Goal: Information Seeking & Learning: Learn about a topic

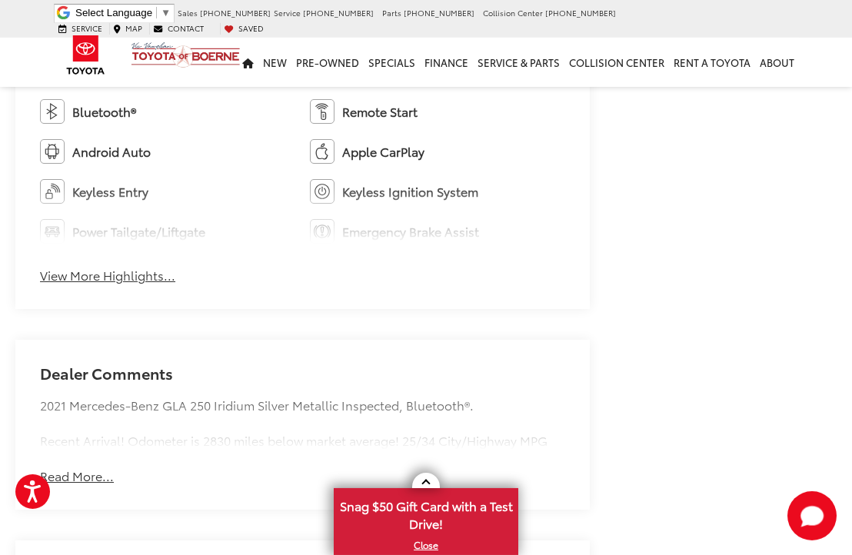
scroll to position [985, 0]
click at [113, 270] on button "View More Highlights..." at bounding box center [107, 276] width 135 height 18
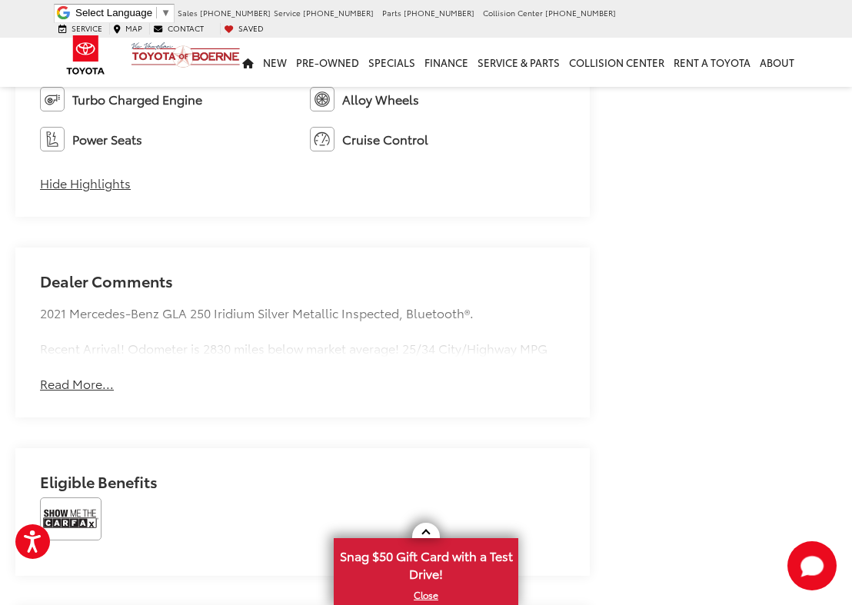
scroll to position [1239, 0]
click at [60, 512] on img at bounding box center [70, 518] width 61 height 43
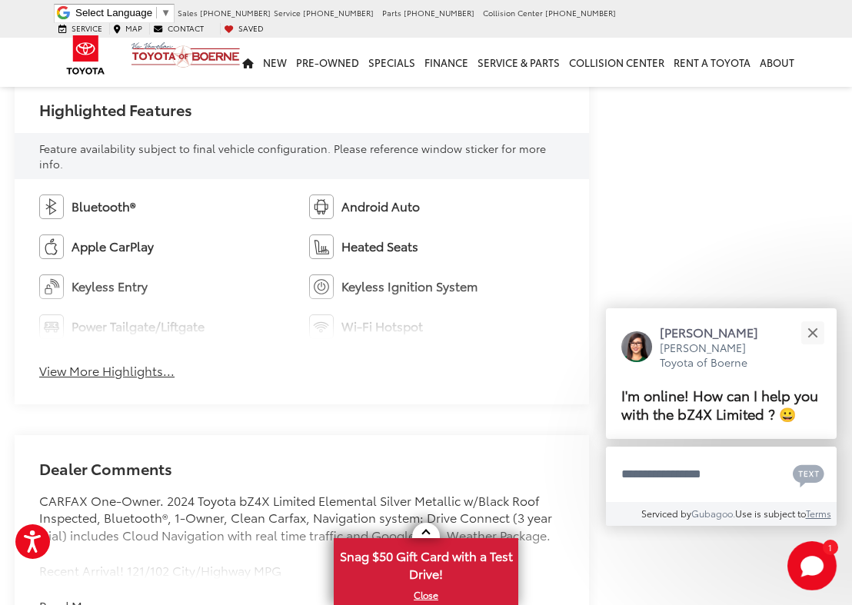
scroll to position [905, 1]
click at [115, 363] on button "View More Highlights..." at bounding box center [106, 370] width 135 height 18
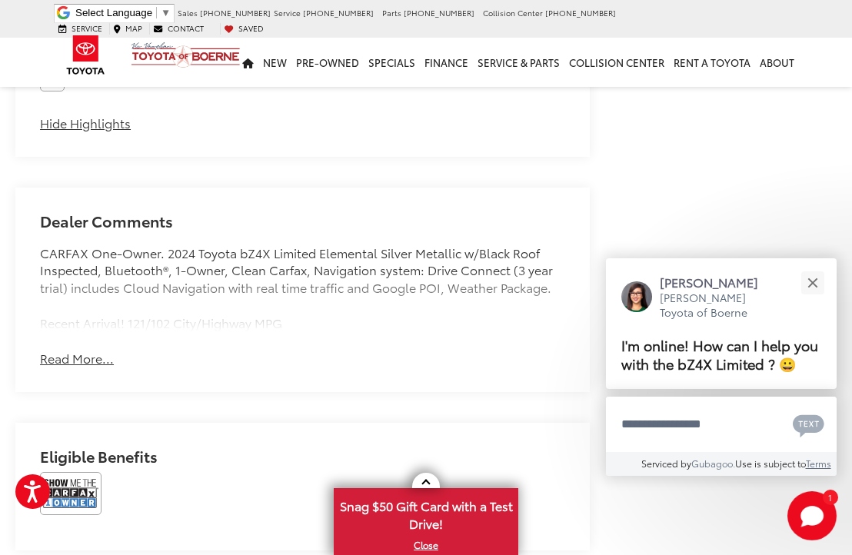
scroll to position [1390, 0]
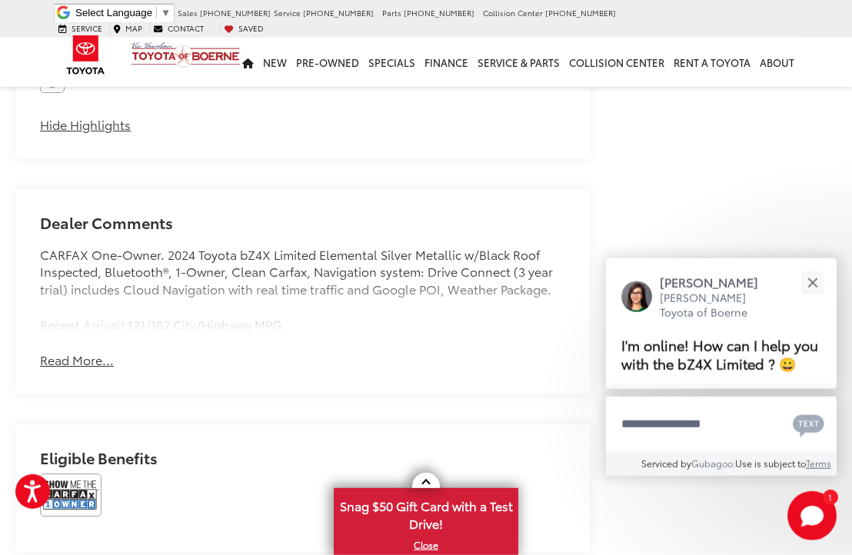
click at [75, 352] on button "Read More..." at bounding box center [77, 360] width 74 height 18
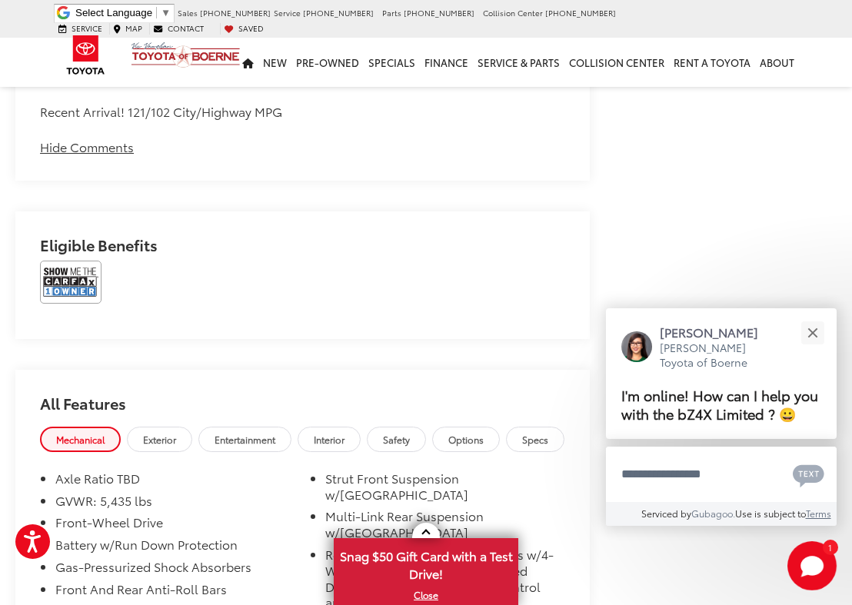
scroll to position [1606, 0]
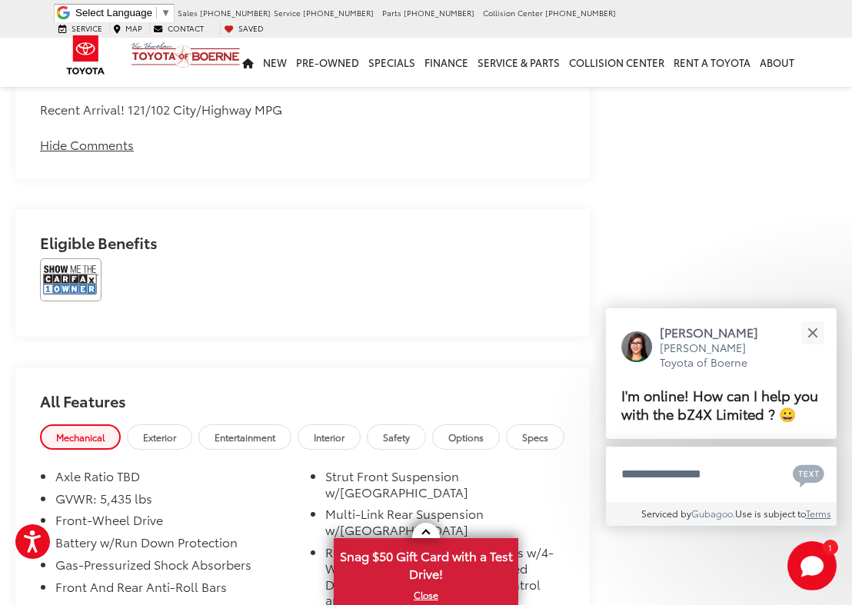
click at [61, 268] on img at bounding box center [70, 279] width 61 height 43
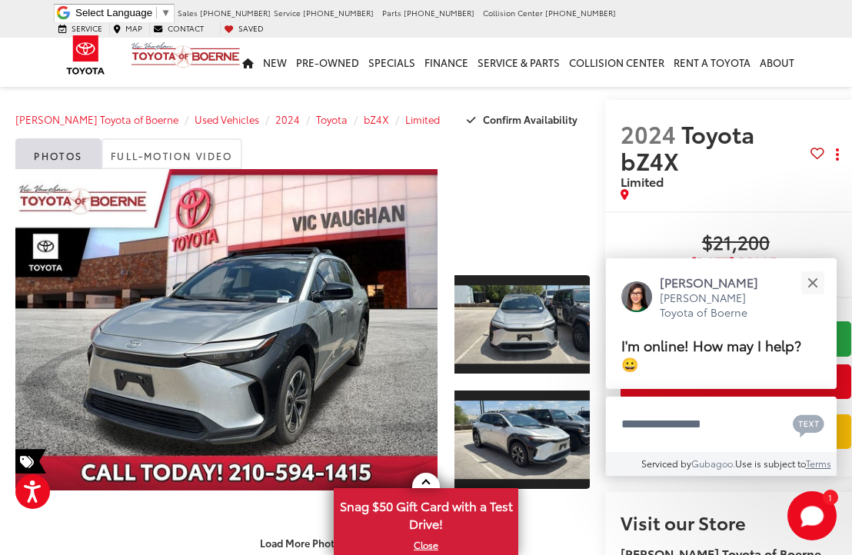
click at [813, 280] on button "Close" at bounding box center [811, 282] width 33 height 33
click at [809, 290] on button "Close" at bounding box center [811, 282] width 33 height 33
click at [814, 277] on button "Close" at bounding box center [811, 282] width 33 height 33
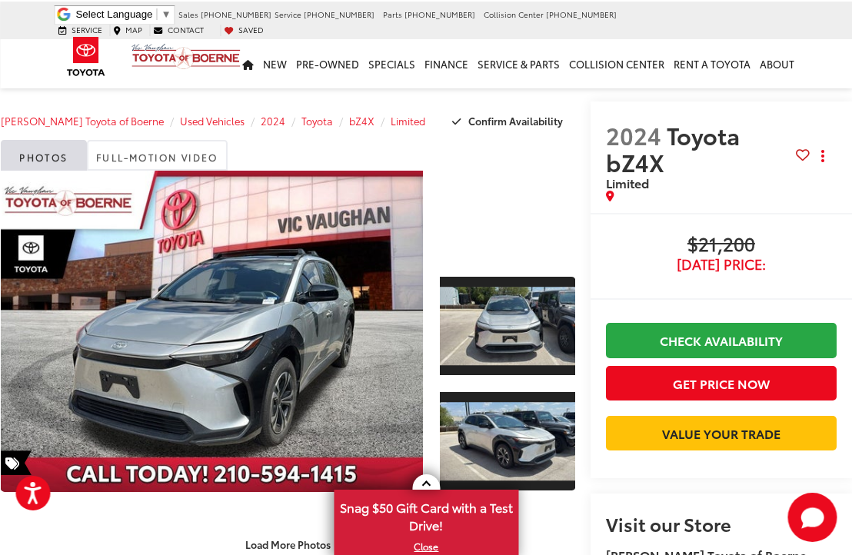
scroll to position [0, 15]
